Goal: Check status

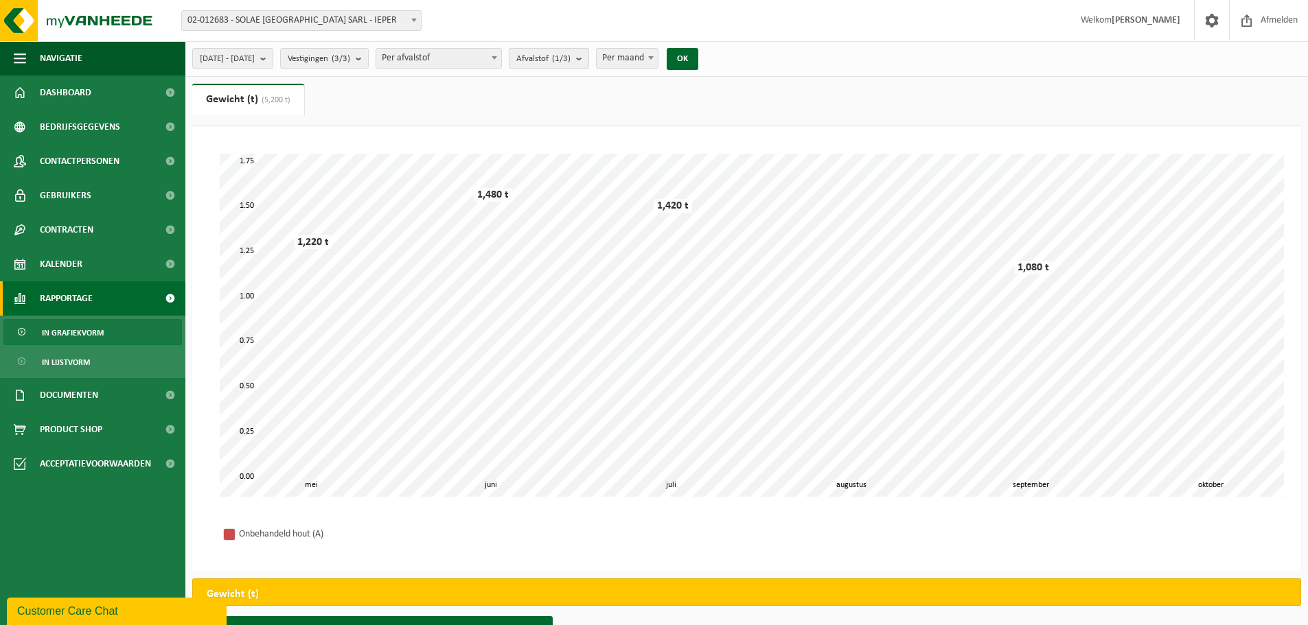
click at [571, 56] on span "Afvalstof (1/3)" at bounding box center [543, 59] width 54 height 21
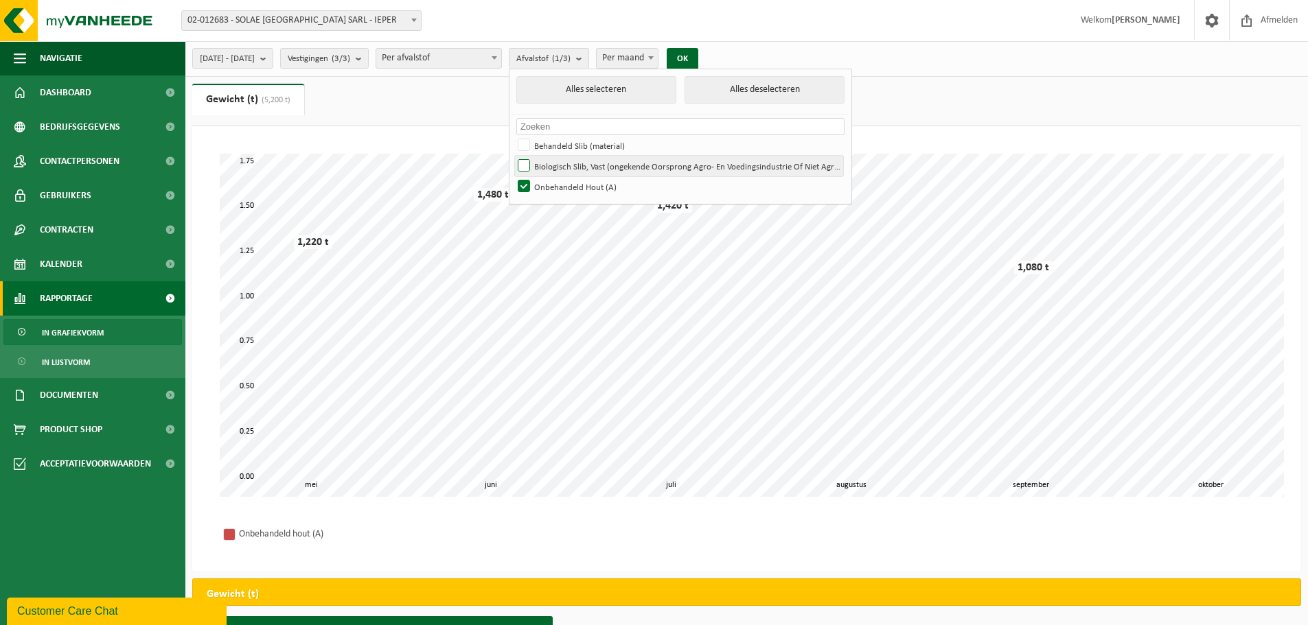
click at [562, 163] on label "Biologisch Slib, Vast (ongekende Oorsprong Agro- En Voedingsindustrie Of Niet A…" at bounding box center [679, 166] width 328 height 21
click at [513, 156] on input "Biologisch Slib, Vast (ongekende Oorsprong Agro- En Voedingsindustrie Of Niet A…" at bounding box center [512, 155] width 1 height 1
checkbox input "true"
click at [560, 181] on label "Onbehandeld Hout (A)" at bounding box center [679, 186] width 328 height 21
click at [513, 176] on input "Onbehandeld Hout (A)" at bounding box center [512, 176] width 1 height 1
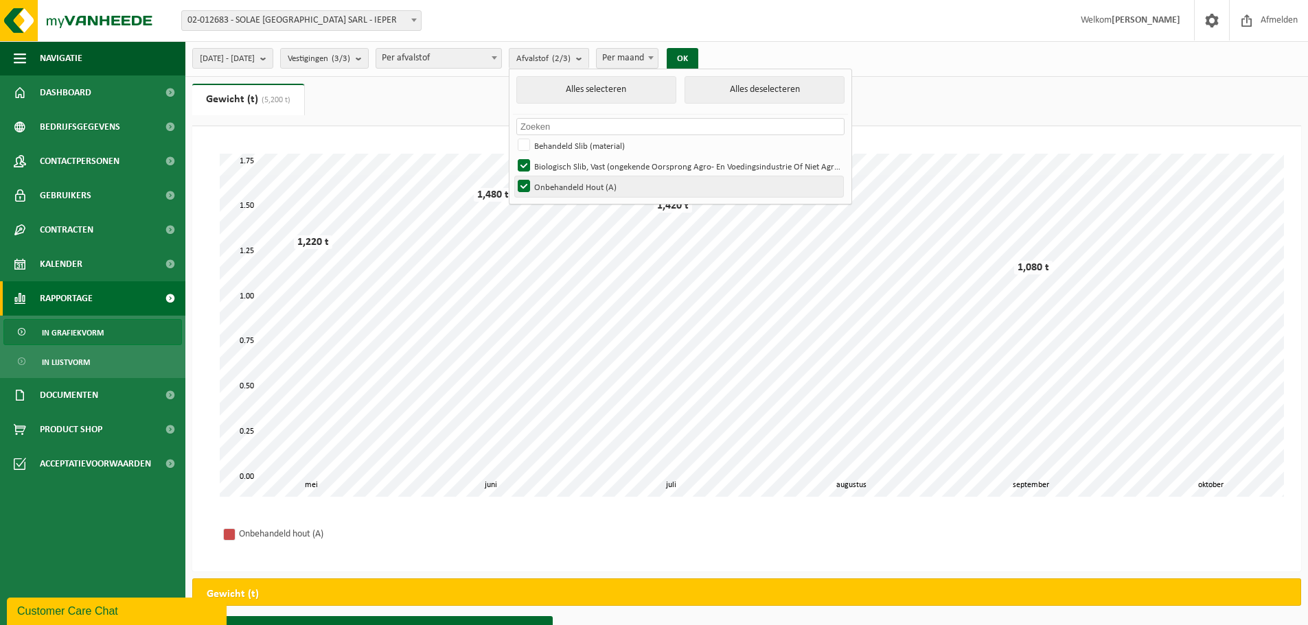
checkbox input "false"
click at [713, 47] on div "[DATE] - [DATE] Huidige maand Vorige maand Laatste 6 maanden Huidig jaar Vorig …" at bounding box center [449, 59] width 528 height 30
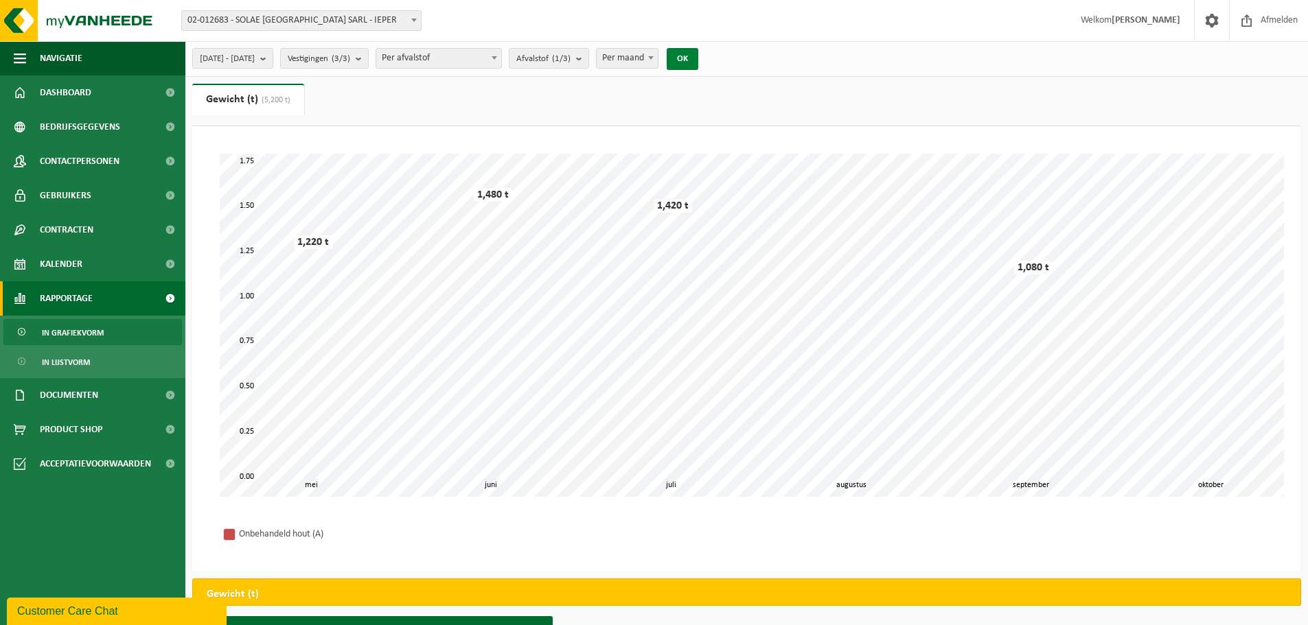
click at [698, 56] on button "OK" at bounding box center [683, 59] width 32 height 22
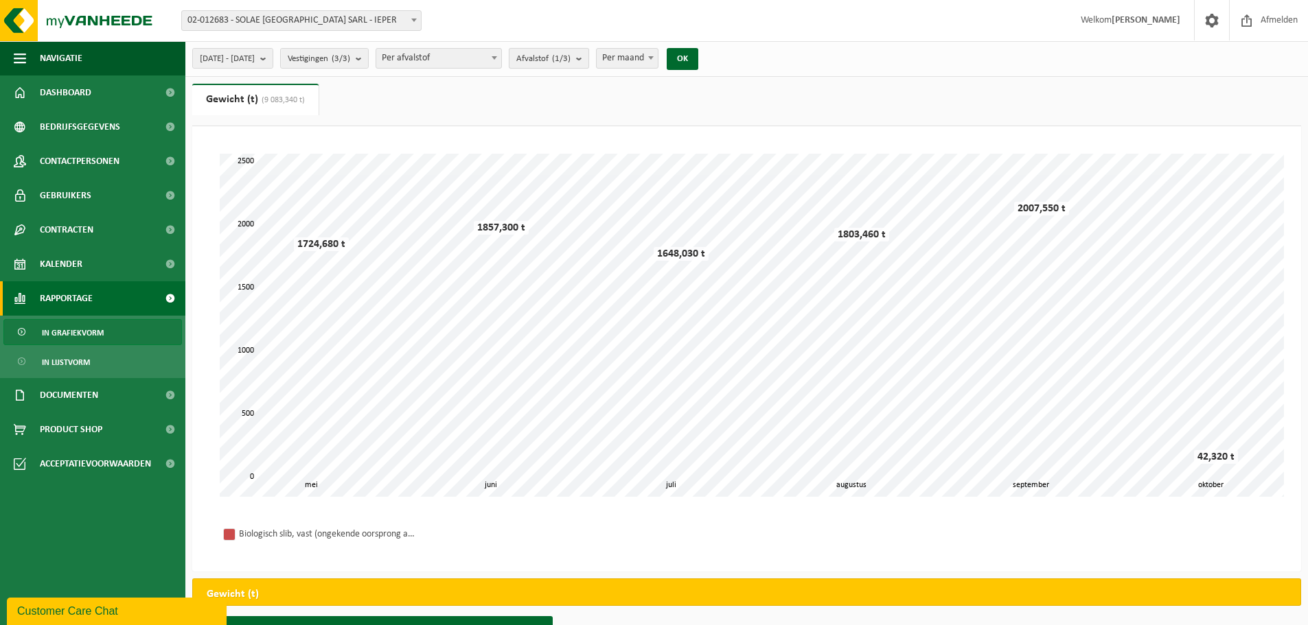
click at [571, 58] on span "Afvalstof (1/3)" at bounding box center [543, 59] width 54 height 21
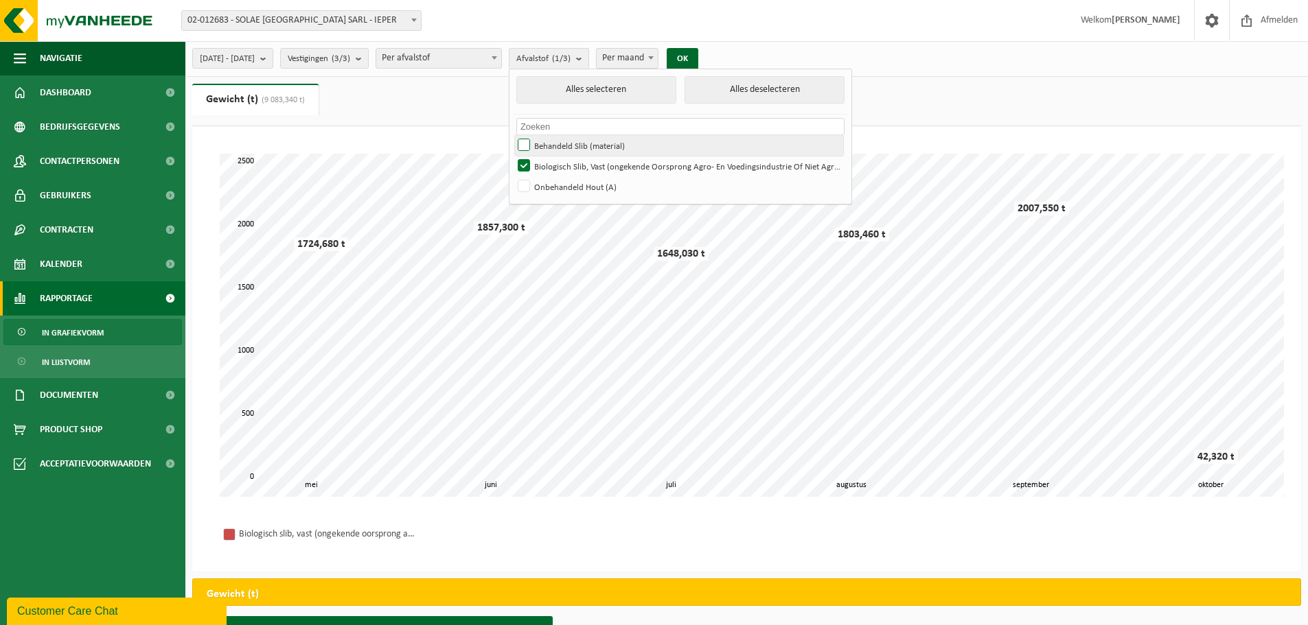
click at [579, 147] on label "Behandeld Slib (material)" at bounding box center [679, 145] width 328 height 21
click at [513, 135] on input "Behandeld Slib (material)" at bounding box center [512, 135] width 1 height 1
checkbox input "true"
click at [698, 56] on button "OK" at bounding box center [683, 59] width 32 height 22
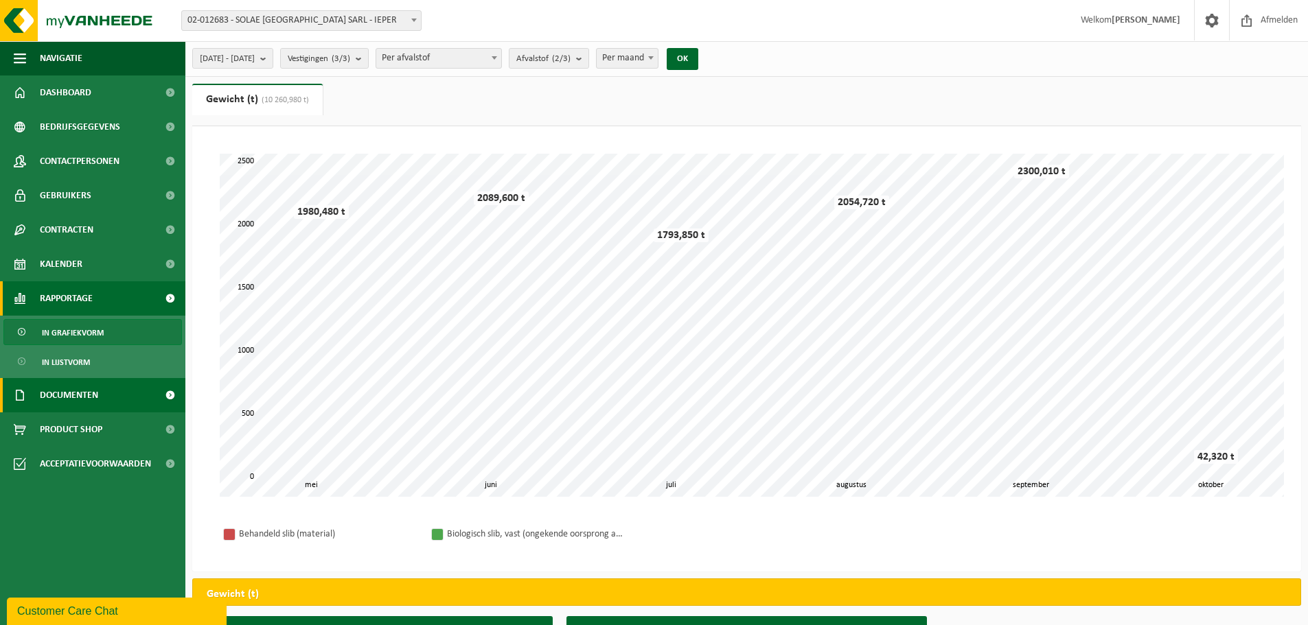
click at [70, 393] on span "Documenten" at bounding box center [69, 395] width 58 height 34
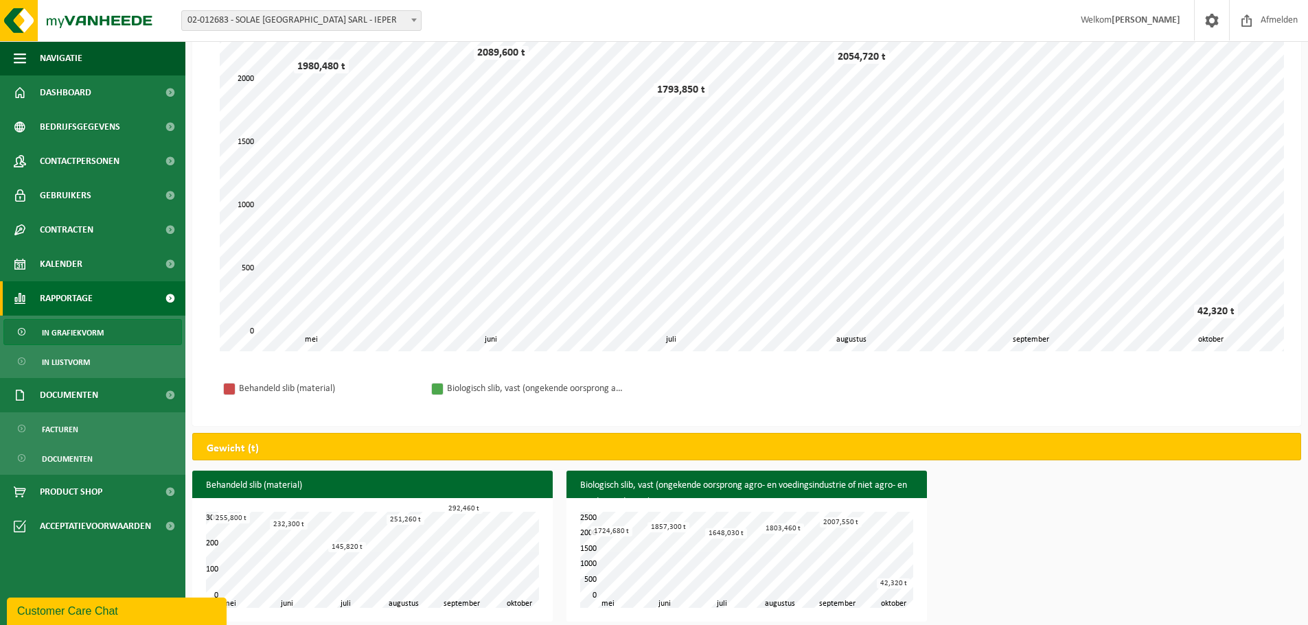
scroll to position [155, 0]
